Goal: Task Accomplishment & Management: Manage account settings

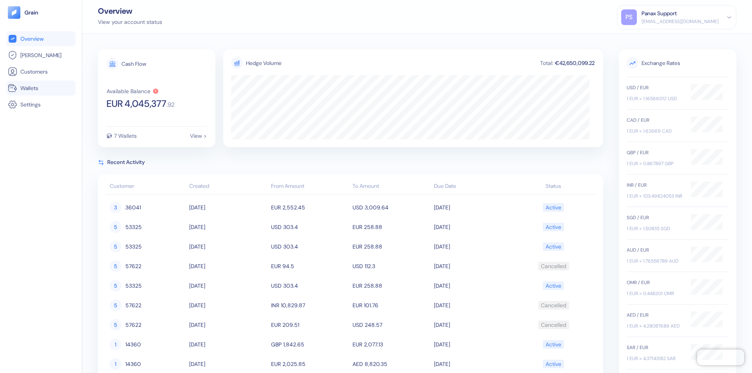
click at [41, 88] on link "Wallets" at bounding box center [41, 87] width 66 height 9
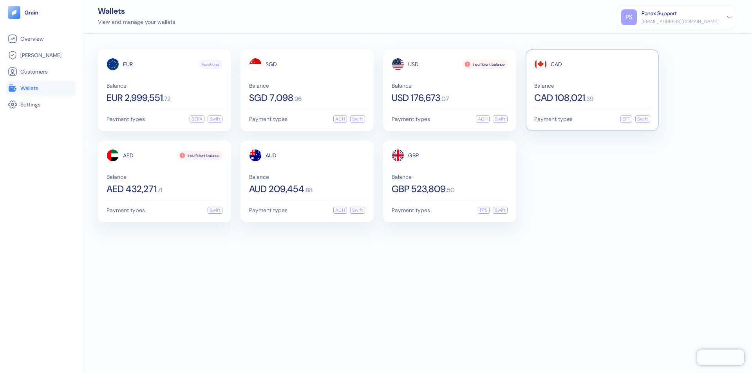
click at [556, 64] on span "CAD" at bounding box center [556, 63] width 11 height 5
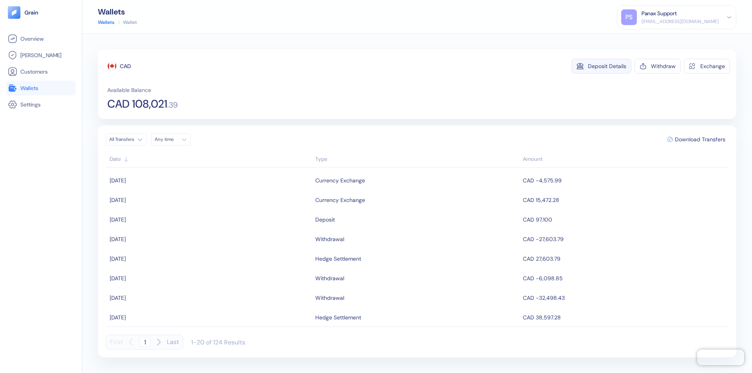
click at [607, 66] on div "Deposit Details" at bounding box center [607, 65] width 38 height 5
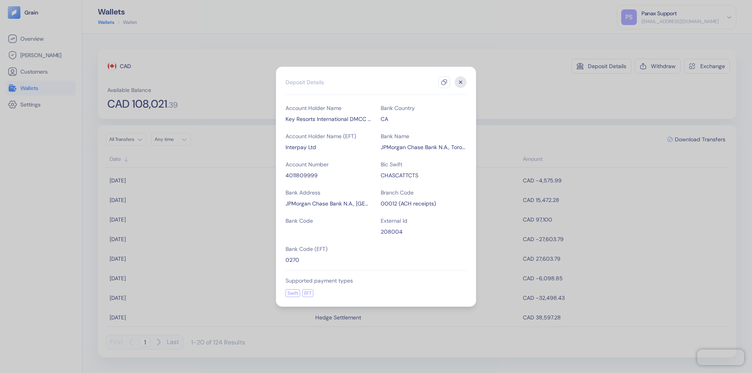
click at [444, 82] on icon "button" at bounding box center [444, 82] width 6 height 6
click at [461, 82] on icon "button" at bounding box center [460, 82] width 3 height 3
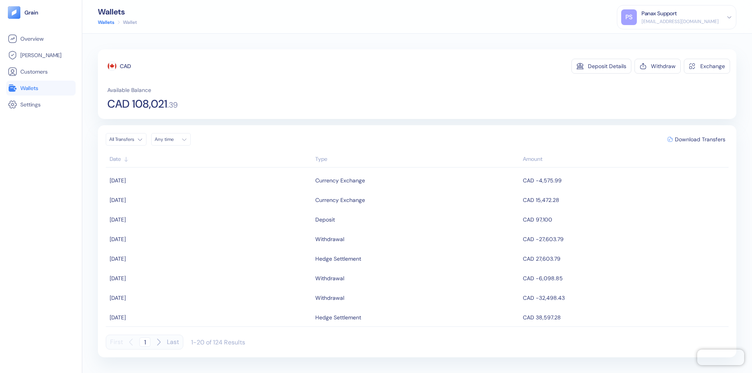
click at [173, 139] on div "Any time" at bounding box center [167, 139] width 24 height 6
click at [163, 191] on button "6" at bounding box center [162, 190] width 9 height 9
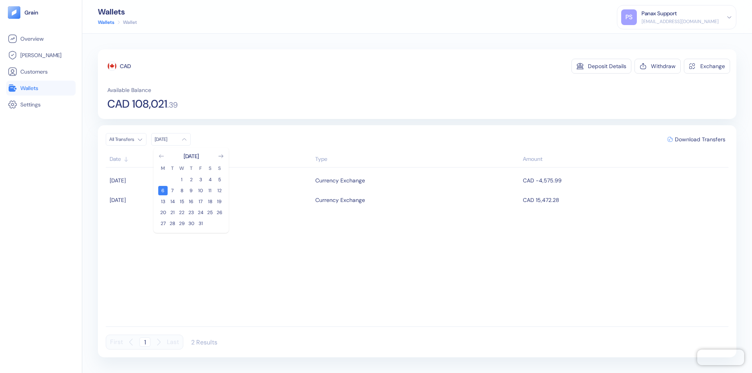
click at [161, 156] on icon "Go to previous month" at bounding box center [161, 156] width 4 height 3
click at [210, 180] on button "6" at bounding box center [209, 179] width 9 height 9
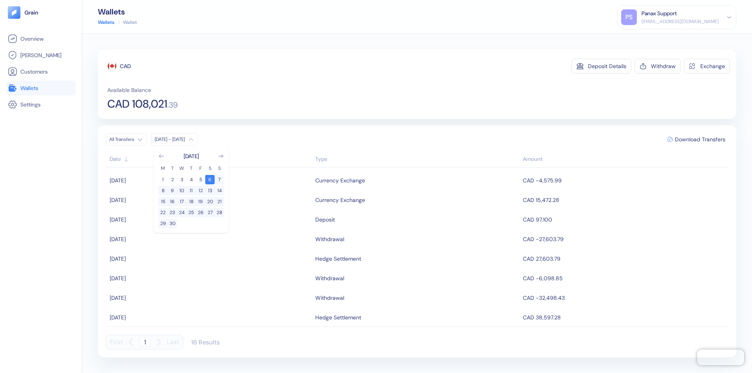
click at [125, 66] on div "CAD" at bounding box center [125, 66] width 11 height 8
click at [700, 139] on span "Download Transfers" at bounding box center [700, 139] width 51 height 5
click at [677, 17] on div "Panax Support" at bounding box center [659, 13] width 35 height 8
click at [653, 39] on div "Sign Out" at bounding box center [642, 39] width 22 height 8
